Goal: Check status: Check status

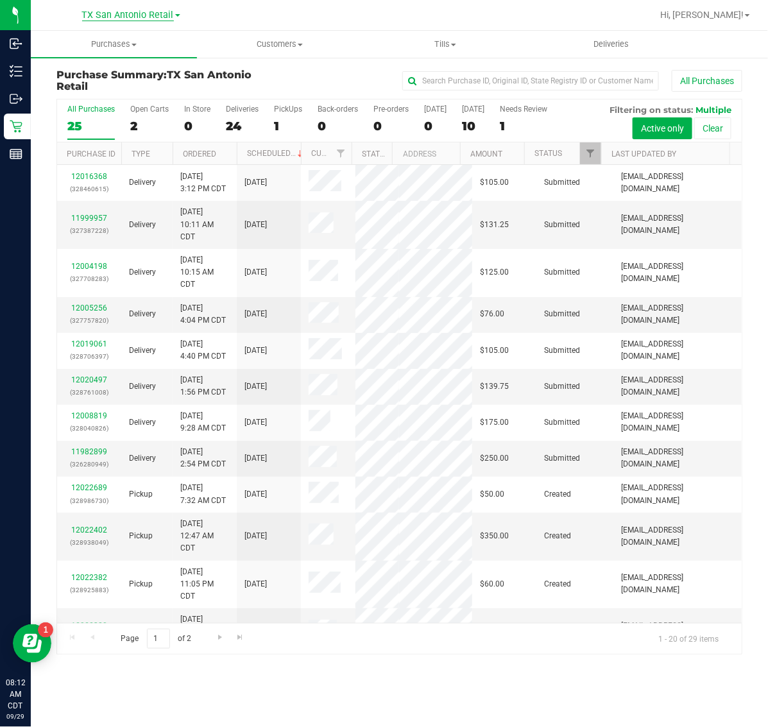
click at [119, 16] on span "TX San Antonio Retail" at bounding box center [128, 16] width 92 height 12
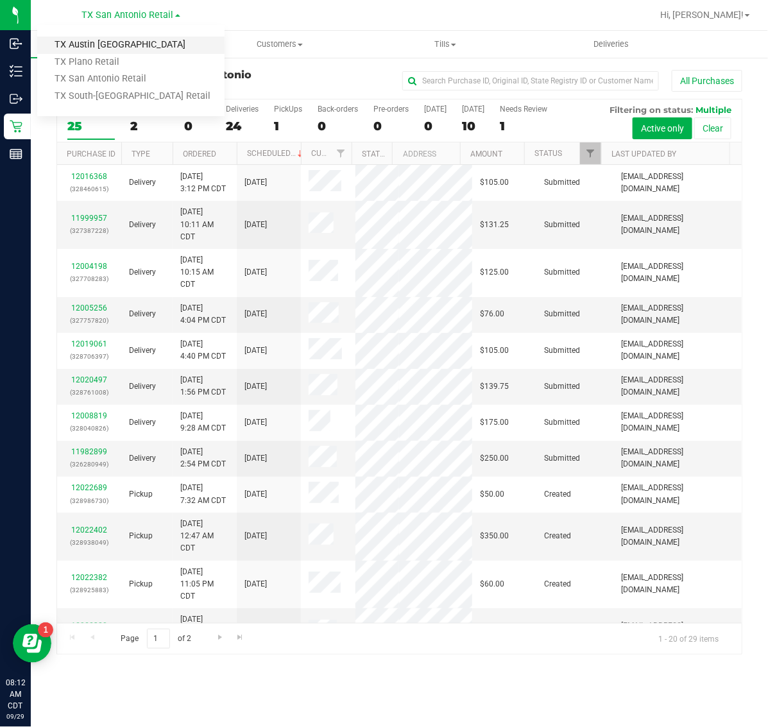
click at [107, 46] on link "TX Austin [GEOGRAPHIC_DATA]" at bounding box center [130, 45] width 187 height 17
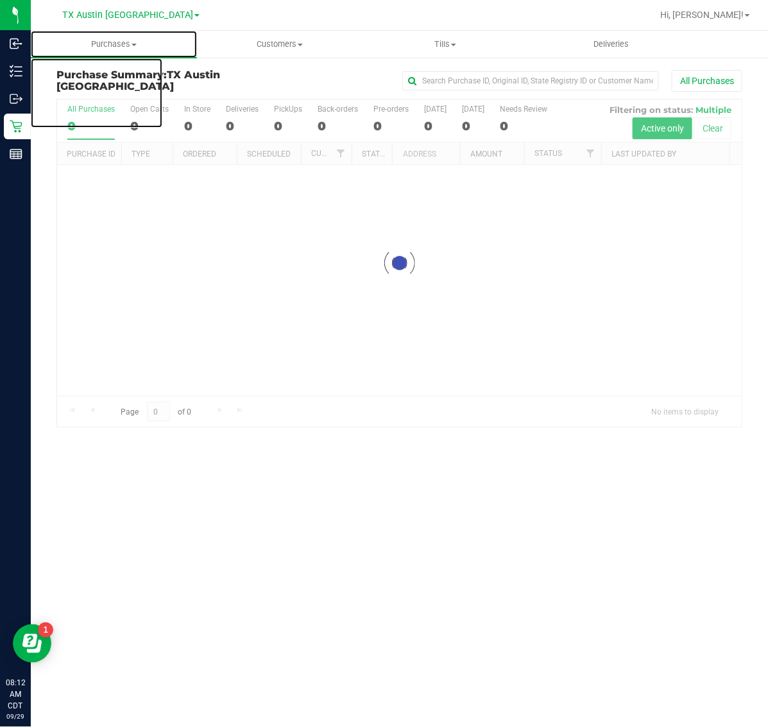
click at [107, 46] on span "Purchases" at bounding box center [114, 44] width 166 height 12
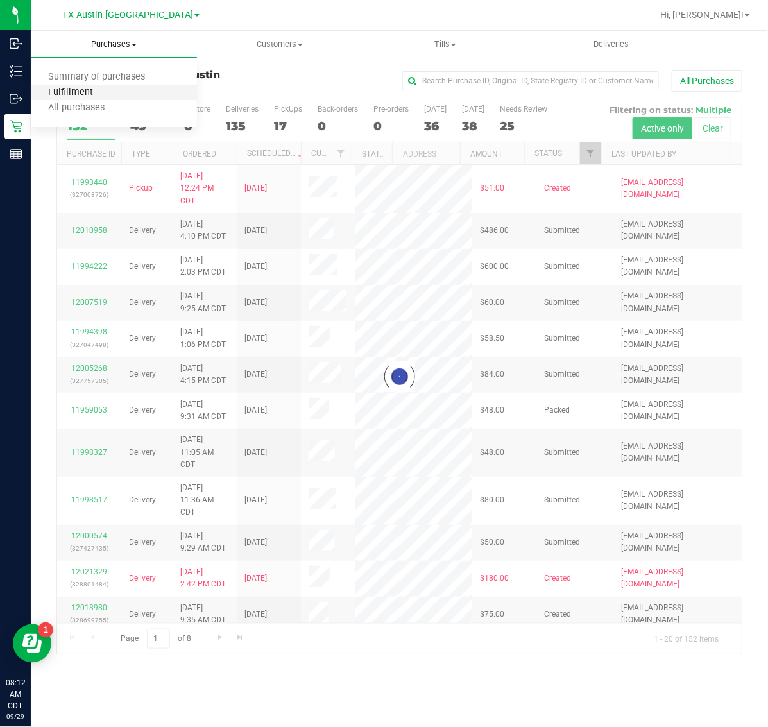
click at [103, 95] on span "Fulfillment" at bounding box center [71, 92] width 80 height 11
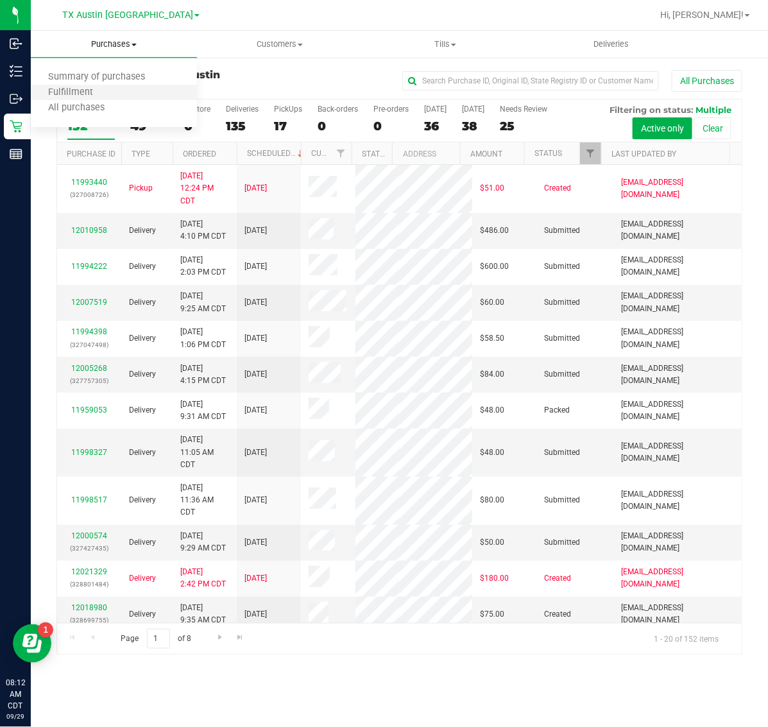
click at [91, 85] on li "Fulfillment" at bounding box center [114, 92] width 166 height 15
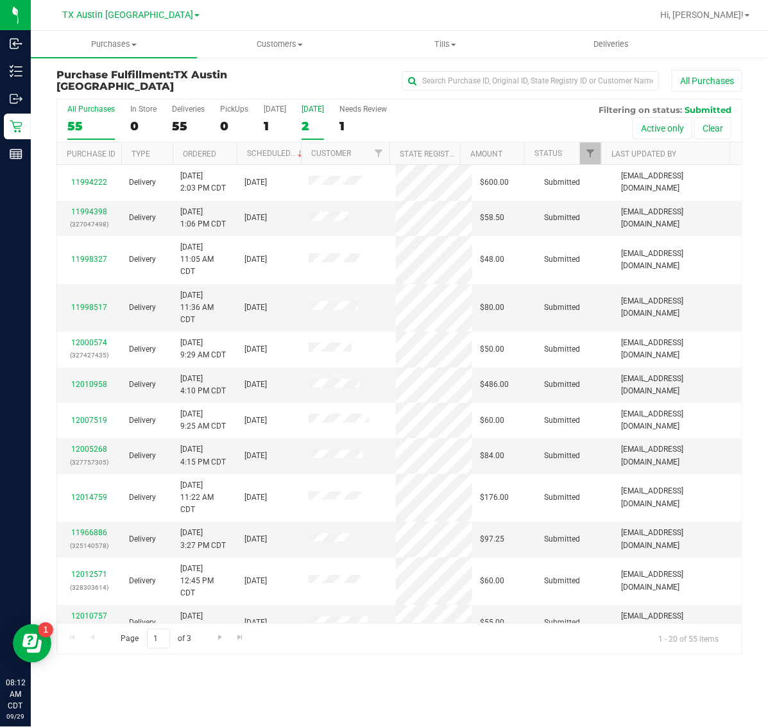
click at [316, 122] on div "2" at bounding box center [313, 126] width 22 height 15
click at [0, 0] on input "[DATE] 2" at bounding box center [0, 0] width 0 height 0
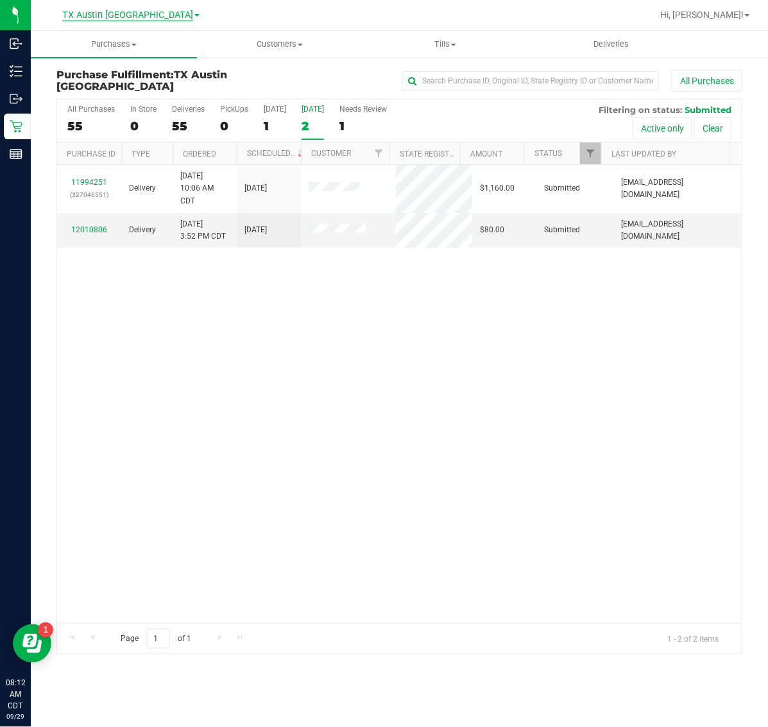
click at [117, 10] on span "TX Austin [GEOGRAPHIC_DATA]" at bounding box center [127, 16] width 131 height 12
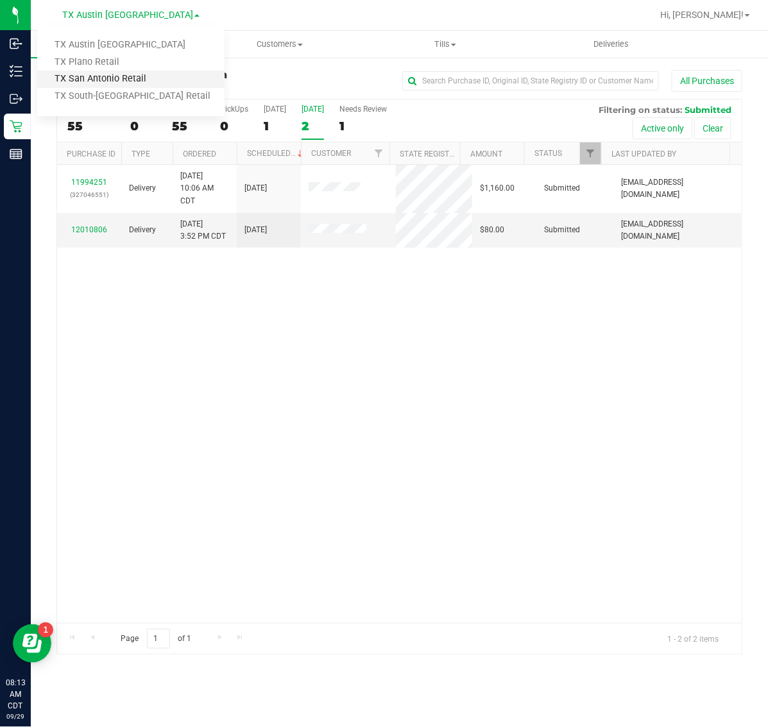
click at [124, 78] on link "TX San Antonio Retail" at bounding box center [130, 79] width 187 height 17
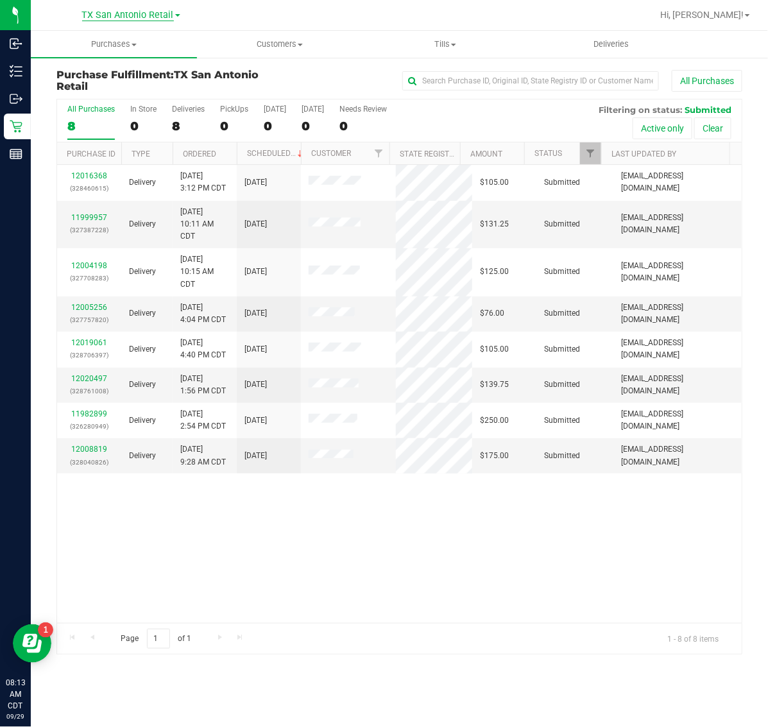
click at [136, 14] on span "TX San Antonio Retail" at bounding box center [128, 16] width 92 height 12
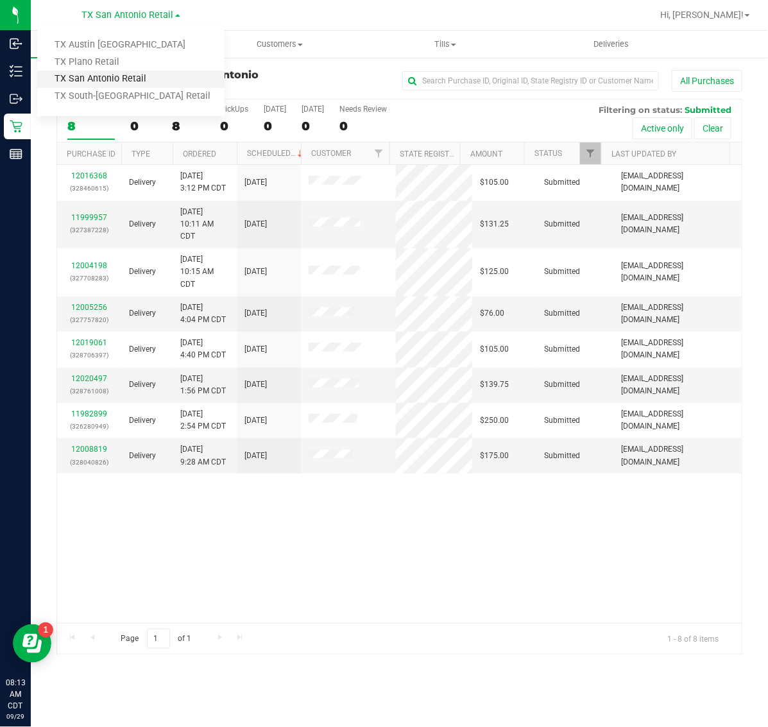
click at [130, 81] on link "TX San Antonio Retail" at bounding box center [130, 79] width 187 height 17
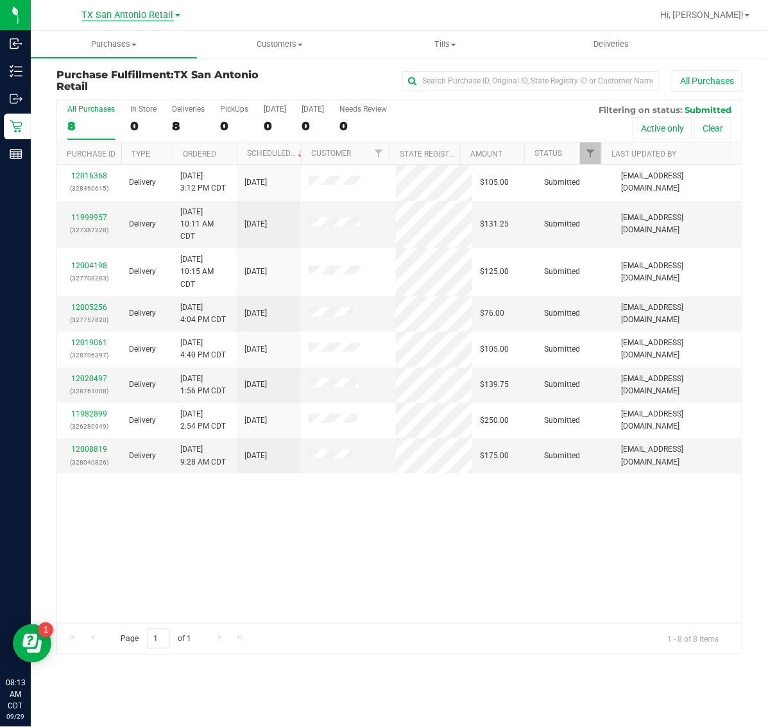
click at [120, 14] on span "TX San Antonio Retail" at bounding box center [128, 16] width 92 height 12
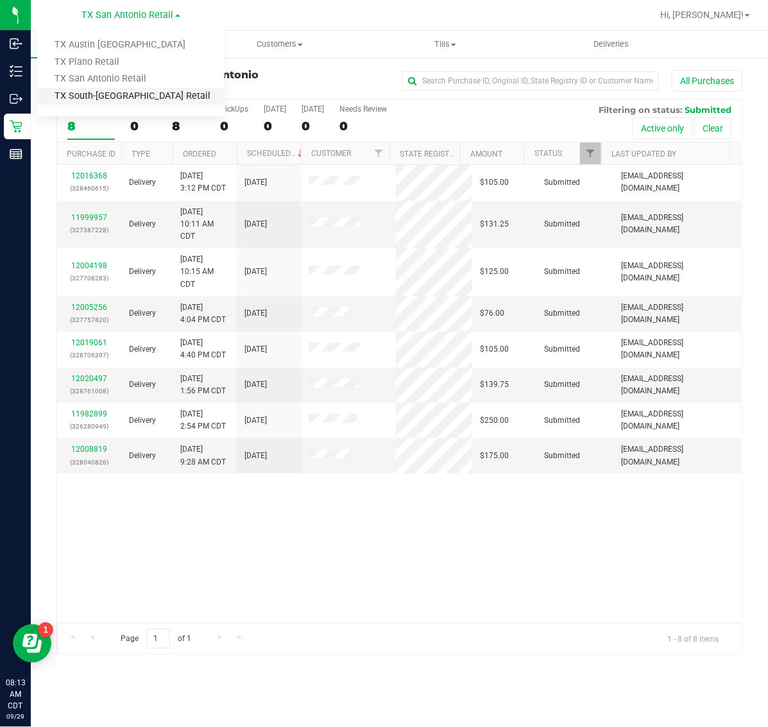
click at [105, 94] on link "TX South-[GEOGRAPHIC_DATA] Retail" at bounding box center [130, 96] width 187 height 17
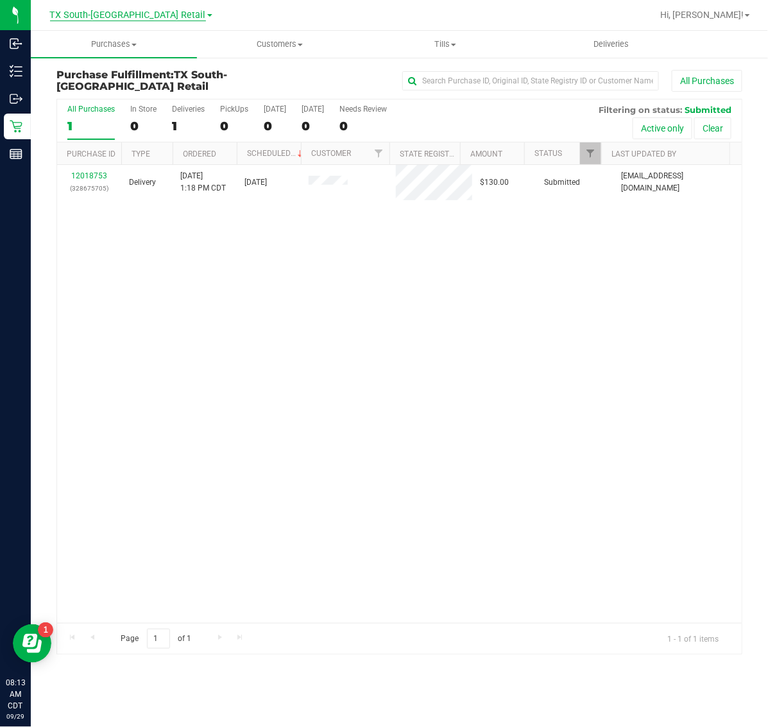
click at [105, 12] on span "TX South-[GEOGRAPHIC_DATA] Retail" at bounding box center [128, 16] width 156 height 12
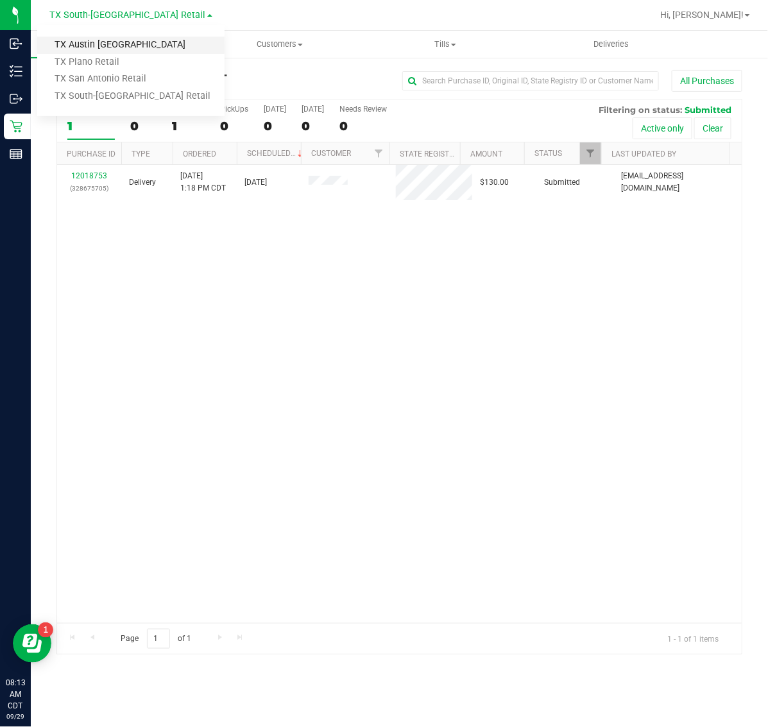
click at [101, 40] on link "TX Austin [GEOGRAPHIC_DATA]" at bounding box center [130, 45] width 187 height 17
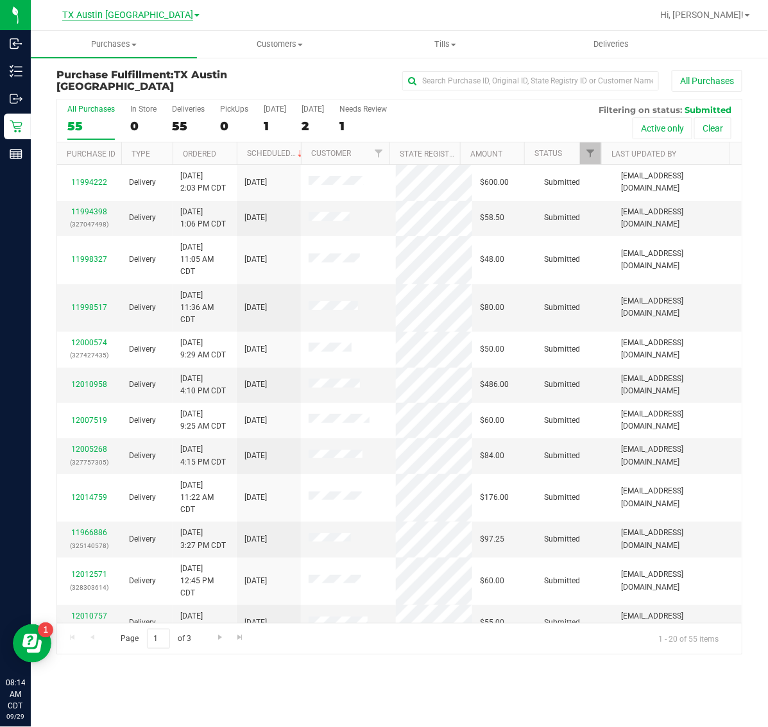
click at [125, 12] on span "TX Austin [GEOGRAPHIC_DATA]" at bounding box center [127, 16] width 131 height 12
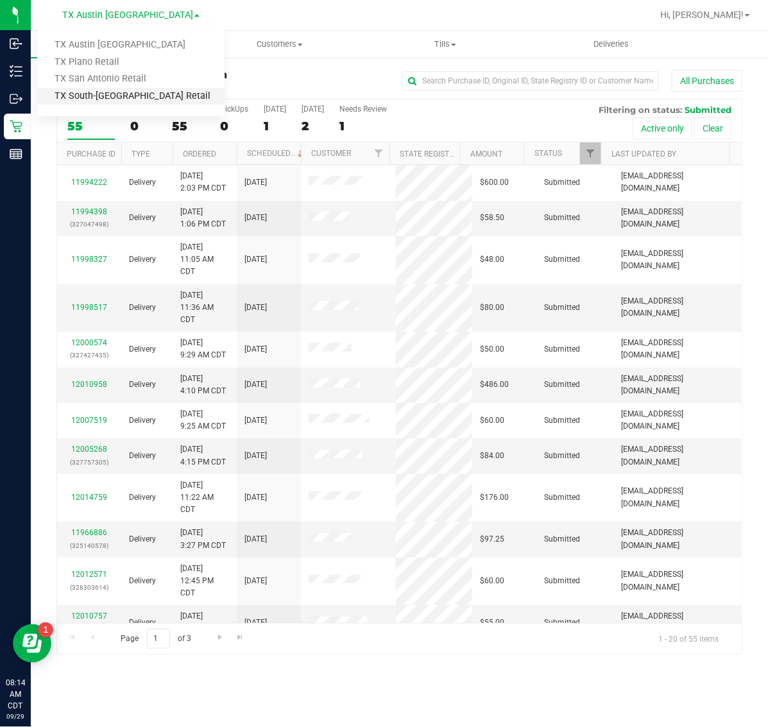
click at [107, 95] on link "TX South-[GEOGRAPHIC_DATA] Retail" at bounding box center [130, 96] width 187 height 17
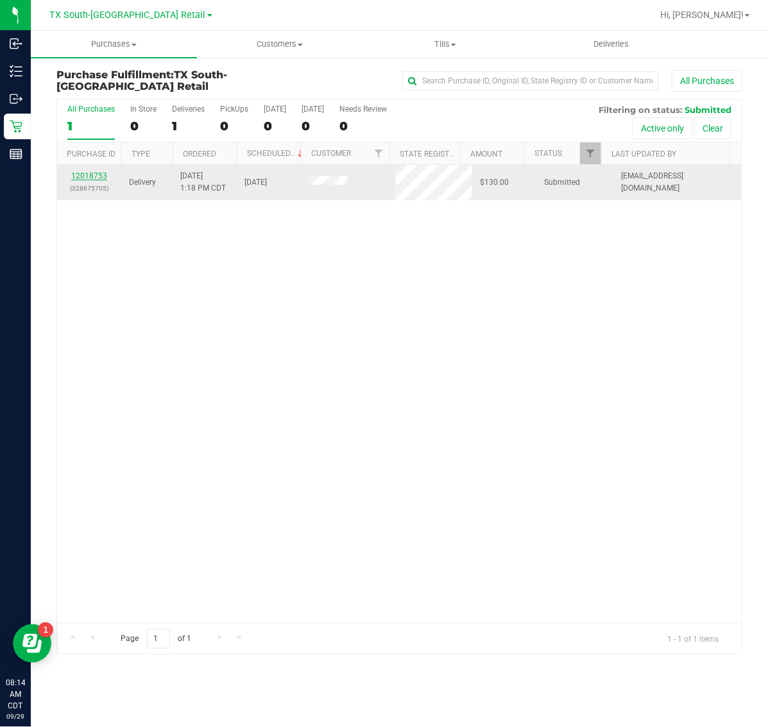
click at [85, 177] on link "12018753" at bounding box center [89, 175] width 36 height 9
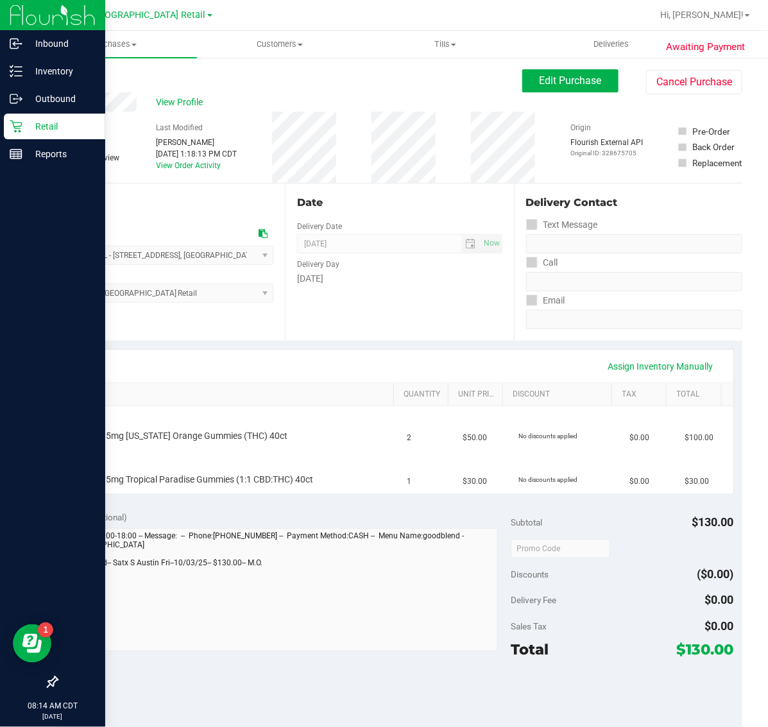
click at [40, 124] on p "Retail" at bounding box center [60, 126] width 77 height 15
